Goal: Information Seeking & Learning: Learn about a topic

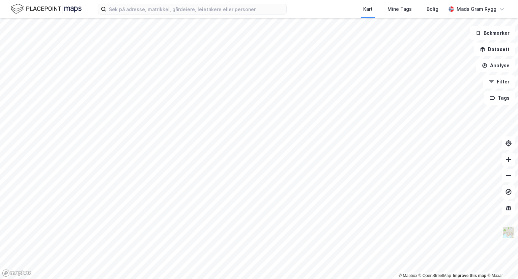
click at [507, 232] on img at bounding box center [508, 232] width 13 height 13
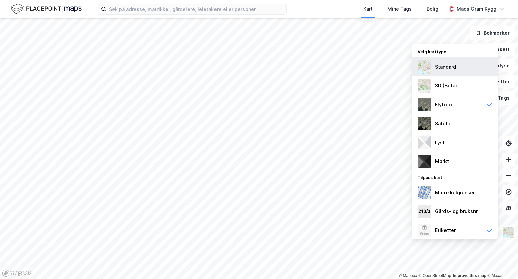
click at [441, 67] on div "Standard" at bounding box center [445, 67] width 21 height 8
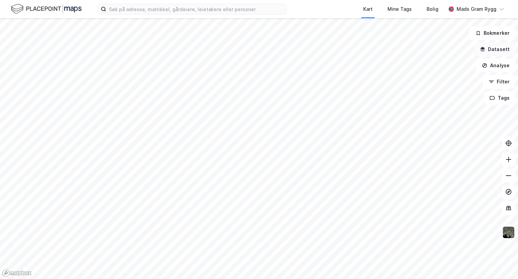
click at [491, 48] on button "Datasett" at bounding box center [494, 48] width 41 height 13
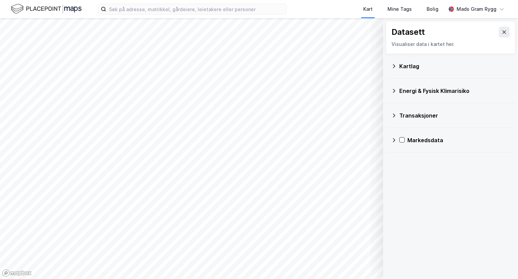
click at [394, 65] on icon at bounding box center [393, 65] width 5 height 5
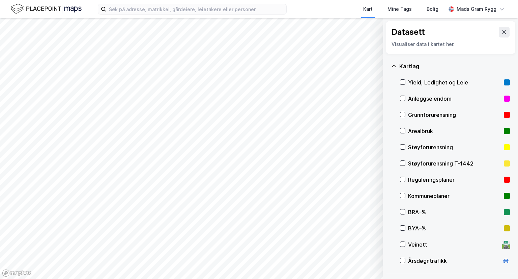
click at [394, 65] on icon at bounding box center [393, 65] width 5 height 5
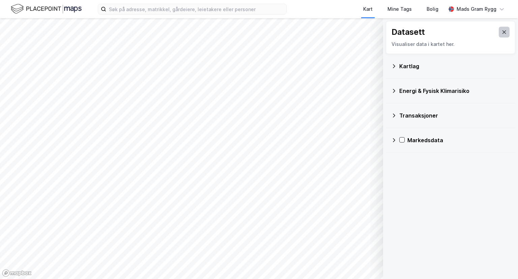
click at [499, 34] on button at bounding box center [504, 32] width 11 height 11
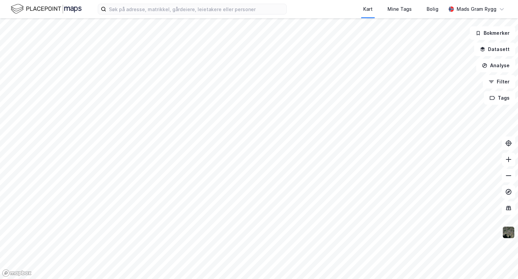
click at [507, 234] on img at bounding box center [508, 232] width 13 height 13
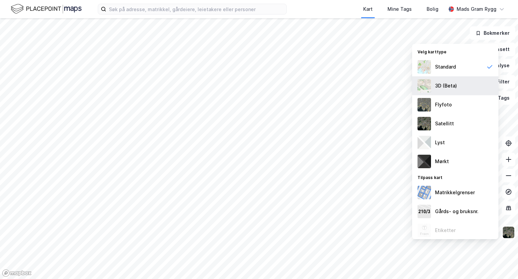
click at [447, 90] on div "3D (Beta)" at bounding box center [455, 85] width 86 height 19
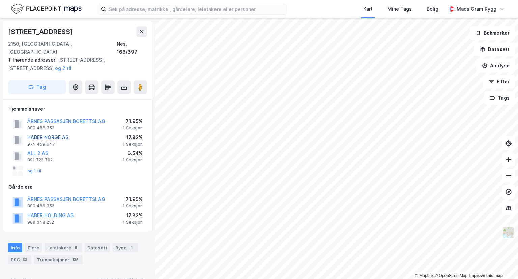
click at [0, 0] on button "HABER NORGE AS" at bounding box center [0, 0] width 0 height 0
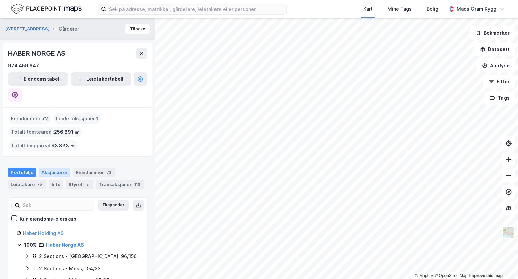
click at [54, 167] on div "Aksjonærer" at bounding box center [55, 171] width 32 height 9
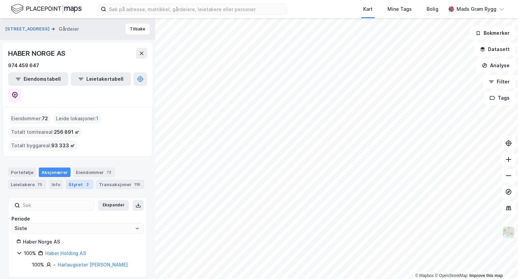
click at [78, 179] on div "Styret 2" at bounding box center [80, 183] width 28 height 9
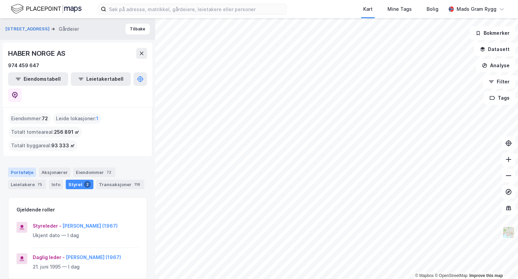
click at [22, 167] on div "Portefølje" at bounding box center [22, 171] width 28 height 9
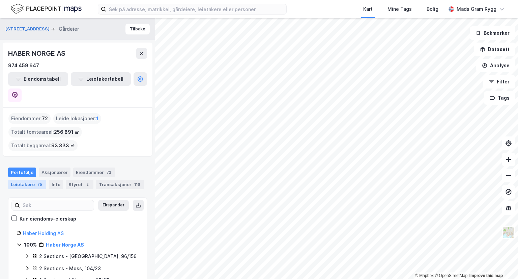
click at [31, 179] on div "Leietakere 75" at bounding box center [27, 183] width 38 height 9
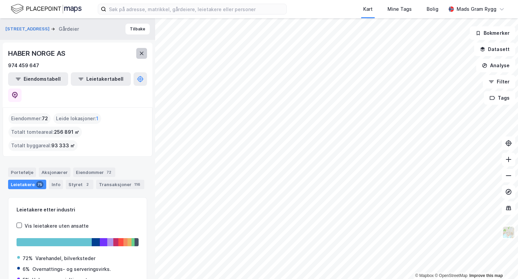
click at [140, 52] on icon at bounding box center [141, 53] width 5 height 5
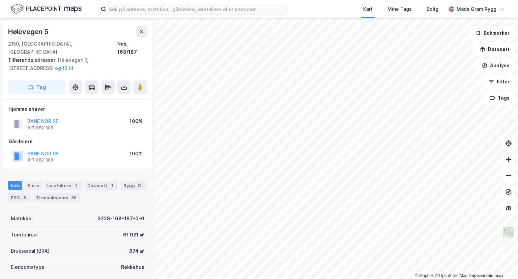
scroll to position [0, 0]
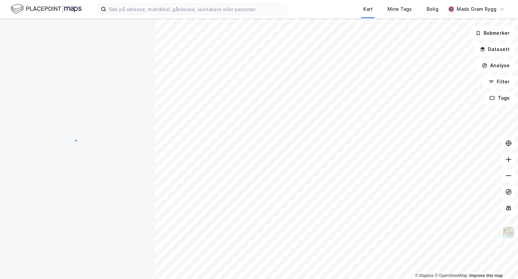
scroll to position [0, 0]
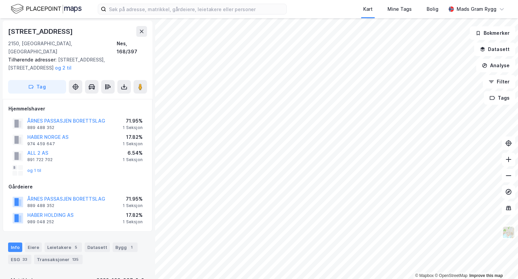
click at [328, 278] on html "Kart Mine Tags Bolig Mads Gram [PERSON_NAME] © Mapbox © OpenStreetMap Improve t…" at bounding box center [259, 139] width 518 height 279
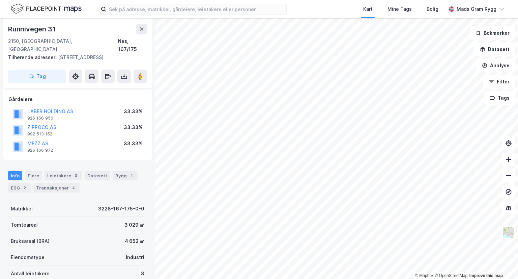
scroll to position [68, 0]
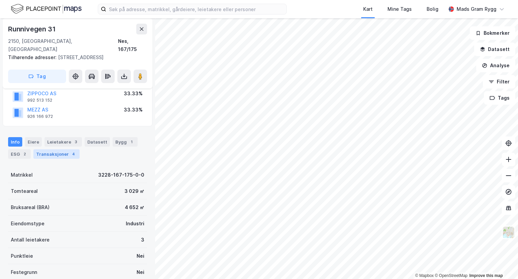
click at [44, 149] on div "Transaksjoner 4" at bounding box center [56, 153] width 46 height 9
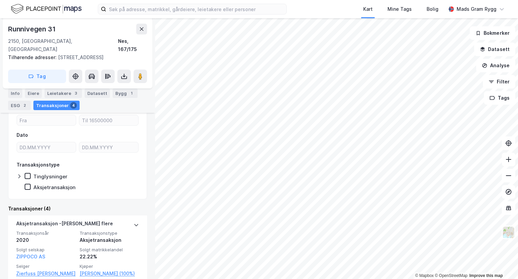
scroll to position [135, 0]
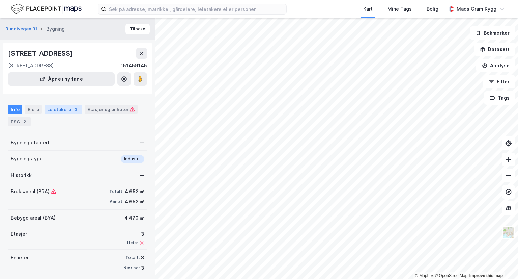
click at [59, 111] on div "Leietakere 3" at bounding box center [63, 109] width 37 height 9
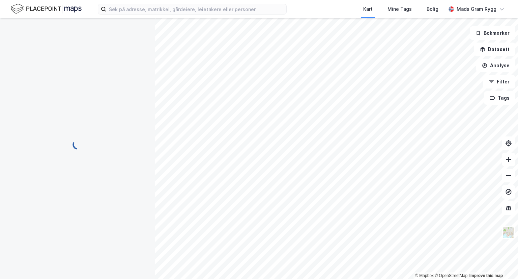
scroll to position [1, 0]
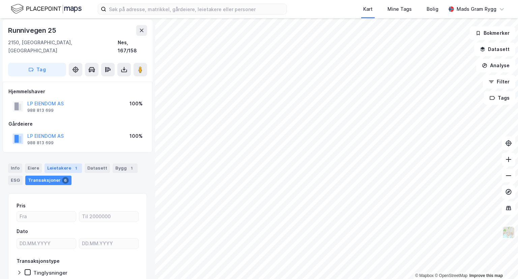
click at [65, 163] on div "Leietakere 1" at bounding box center [63, 167] width 37 height 9
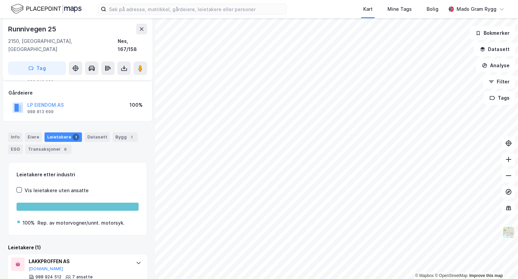
scroll to position [44, 0]
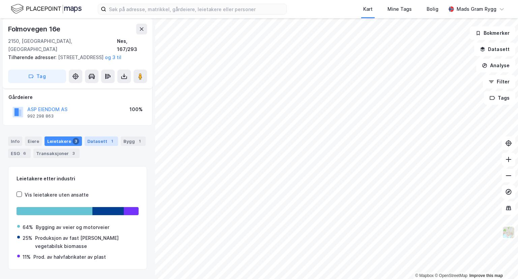
scroll to position [20, 0]
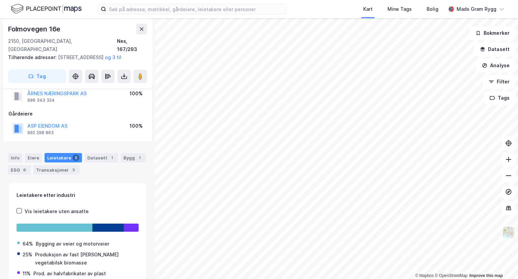
click at [60, 158] on div "Leietakere 3" at bounding box center [63, 157] width 37 height 9
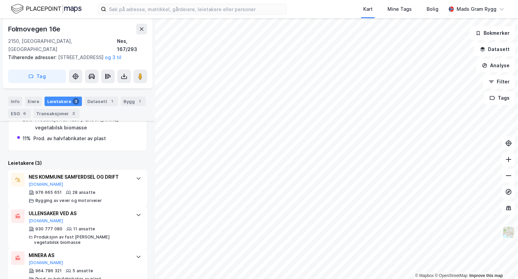
scroll to position [168, 0]
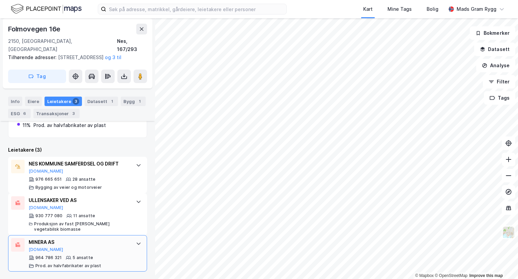
click at [37, 242] on div "MINERA AS" at bounding box center [79, 242] width 100 height 8
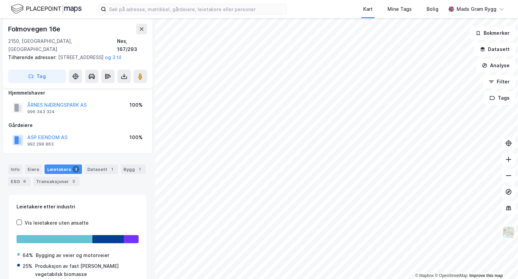
scroll to position [0, 0]
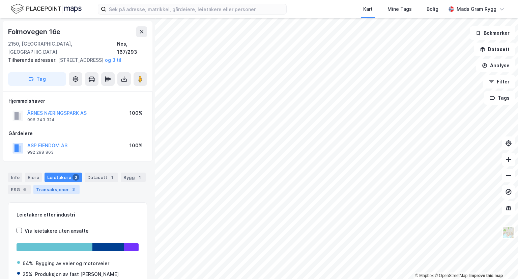
click at [54, 188] on div "Transaksjoner 3" at bounding box center [56, 188] width 46 height 9
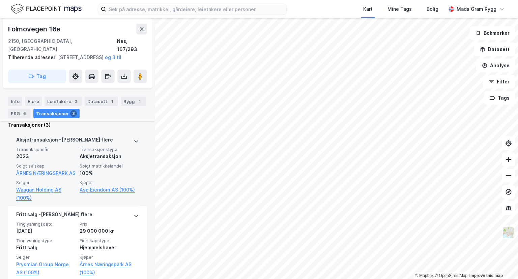
scroll to position [180, 0]
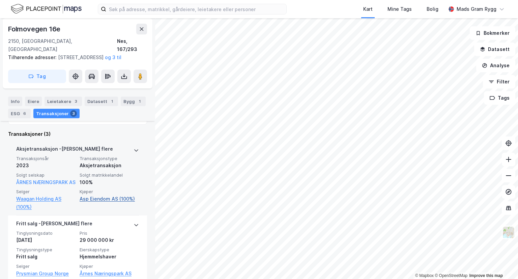
click at [97, 203] on link "Asp Eiendom AS (100%)" at bounding box center [109, 199] width 59 height 8
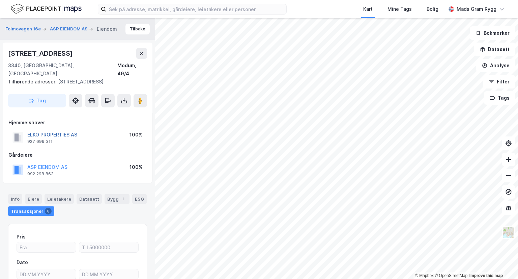
click at [0, 0] on button "ELKO PROPERTIES AS" at bounding box center [0, 0] width 0 height 0
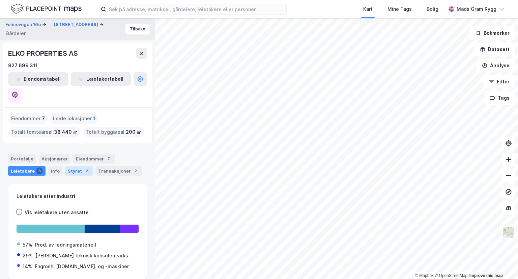
click at [75, 166] on div "Styret 2" at bounding box center [79, 170] width 28 height 9
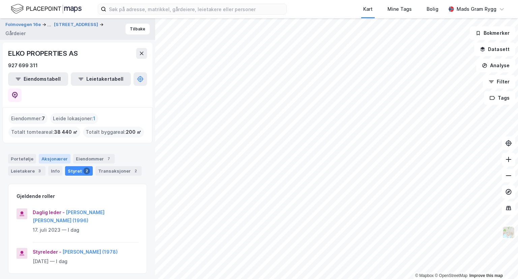
click at [52, 154] on div "Aksjonærer" at bounding box center [55, 158] width 32 height 9
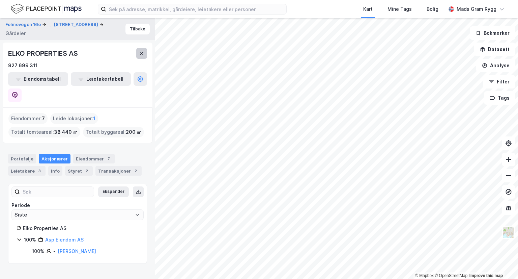
click at [141, 53] on icon at bounding box center [141, 53] width 5 height 5
